Goal: Task Accomplishment & Management: Manage account settings

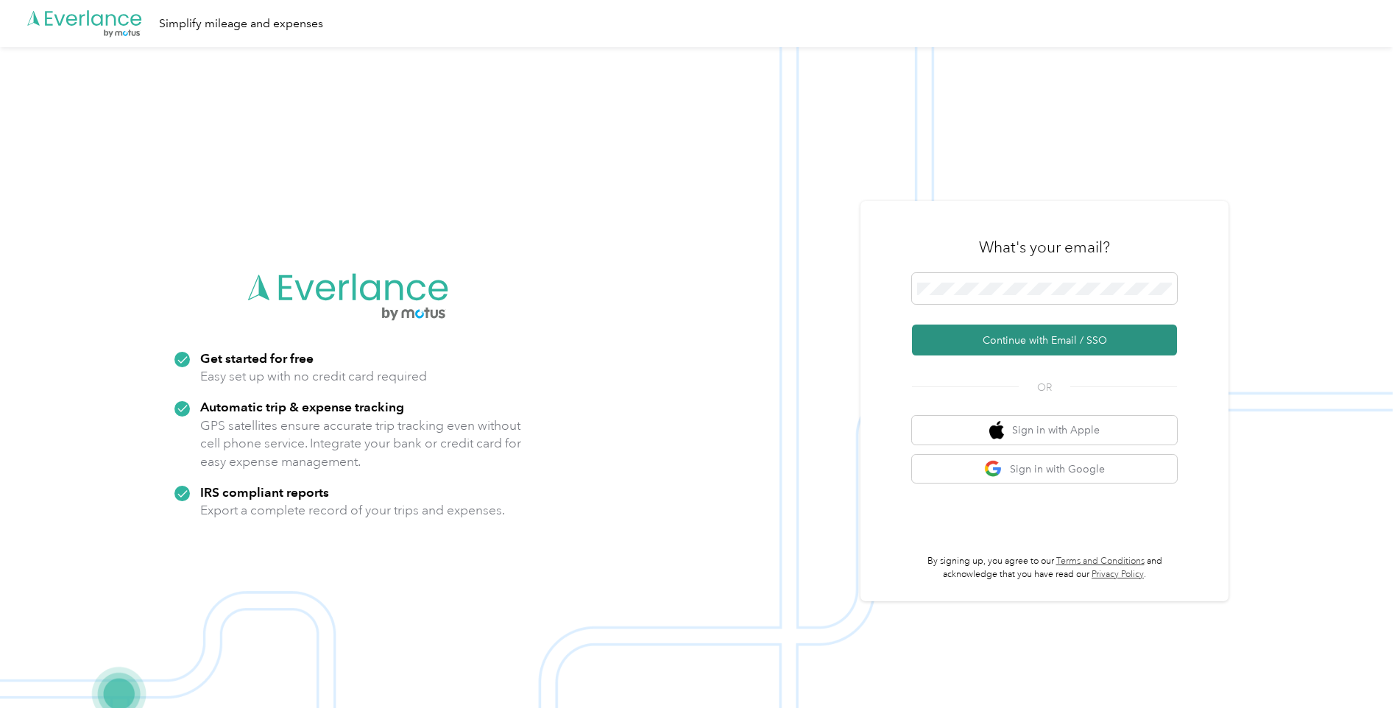
click at [1037, 339] on button "Continue with Email / SSO" at bounding box center [1044, 340] width 265 height 31
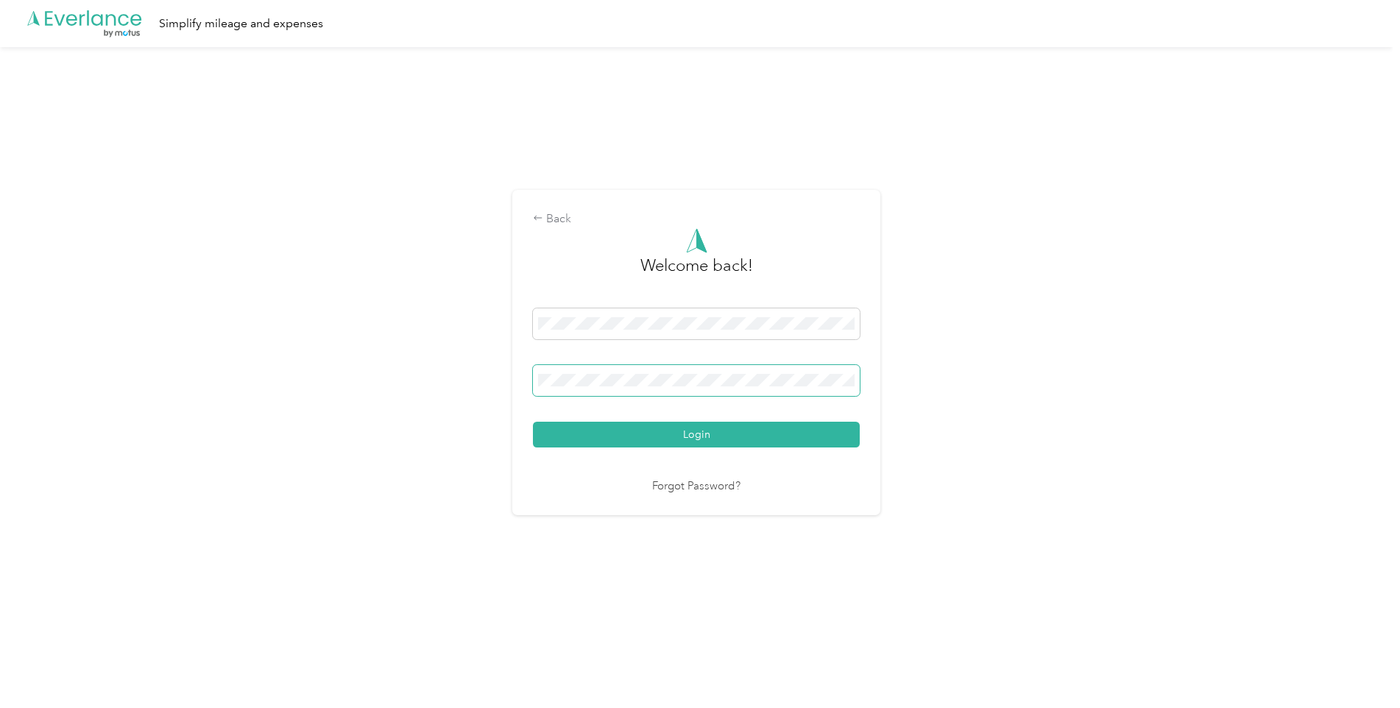
click at [804, 387] on span at bounding box center [696, 380] width 327 height 31
click at [792, 425] on button "Login" at bounding box center [696, 435] width 327 height 26
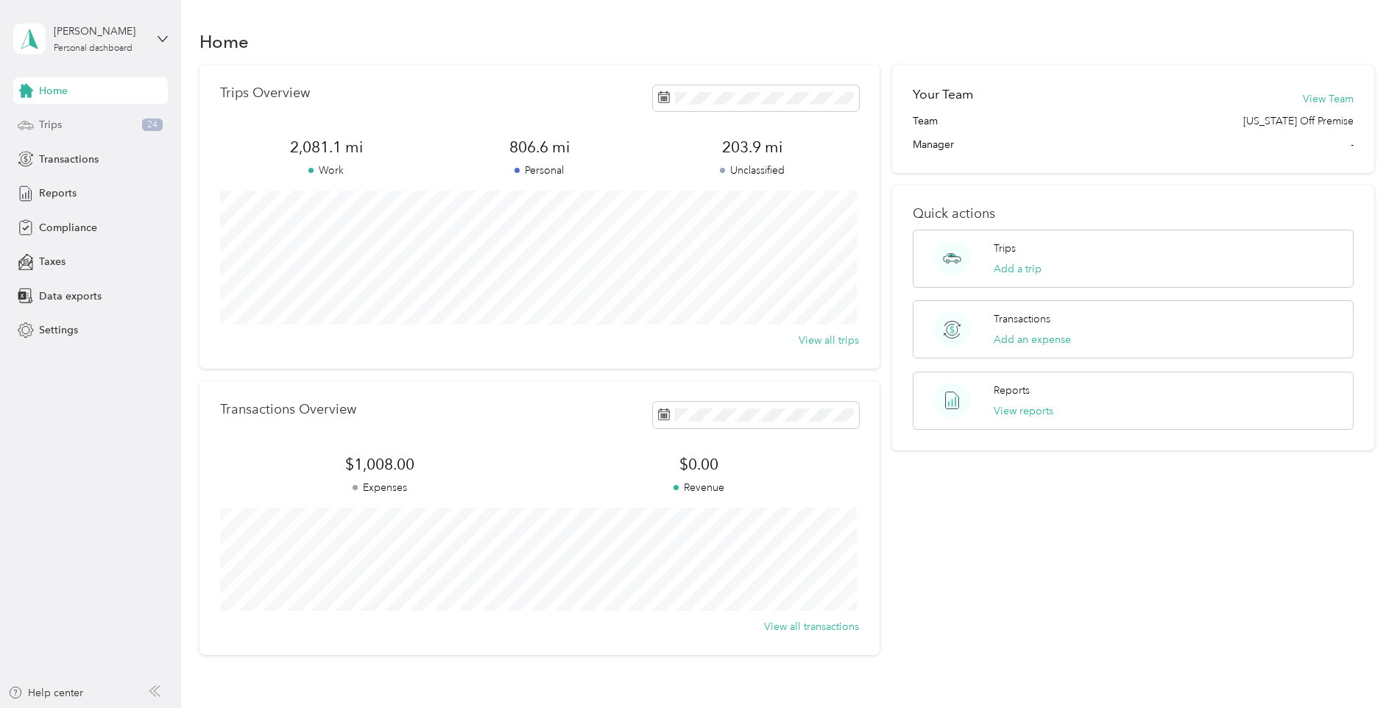
click at [77, 132] on div "Trips 24" at bounding box center [90, 125] width 155 height 26
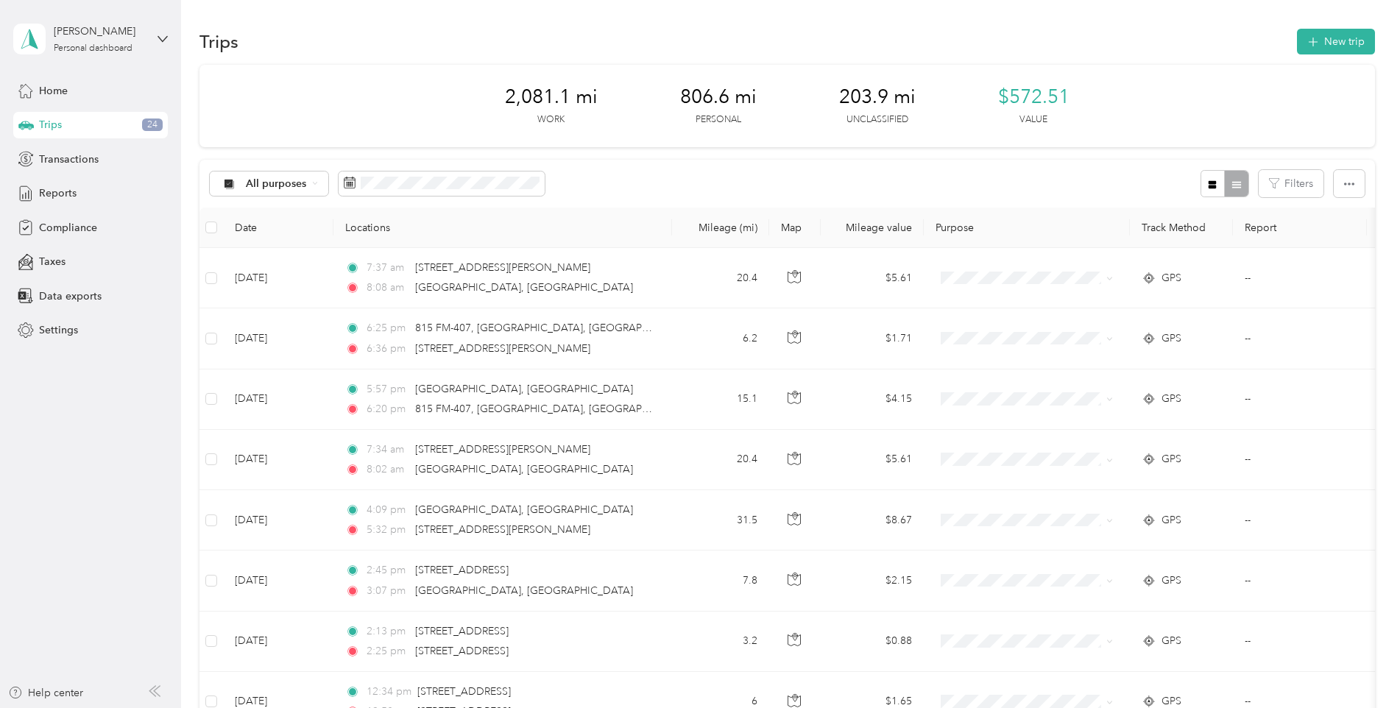
click at [587, 163] on div "All purposes Filters" at bounding box center [786, 184] width 1175 height 48
click at [312, 185] on icon at bounding box center [315, 183] width 6 height 6
click at [300, 232] on span "Unclassified" at bounding box center [281, 235] width 71 height 15
